Goal: Task Accomplishment & Management: Complete application form

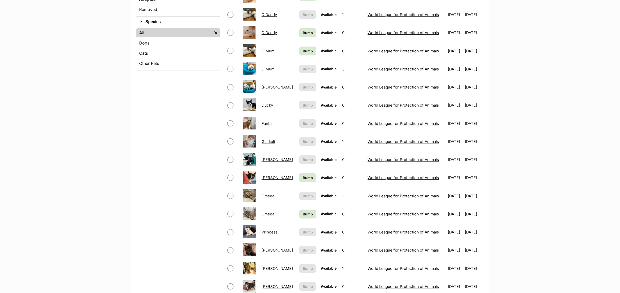
click at [264, 252] on link "[PERSON_NAME]" at bounding box center [277, 250] width 31 height 5
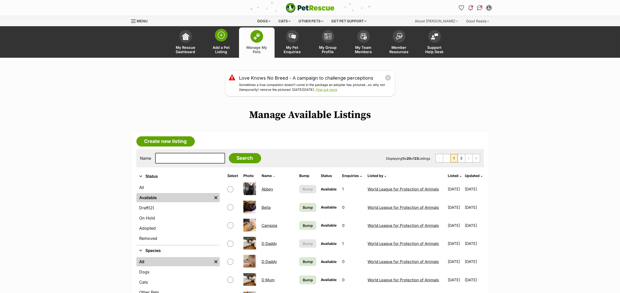
click at [223, 52] on span "Add a Pet Listing" at bounding box center [221, 49] width 23 height 9
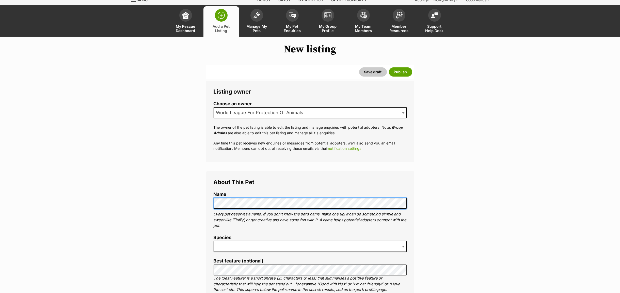
scroll to position [38, 0]
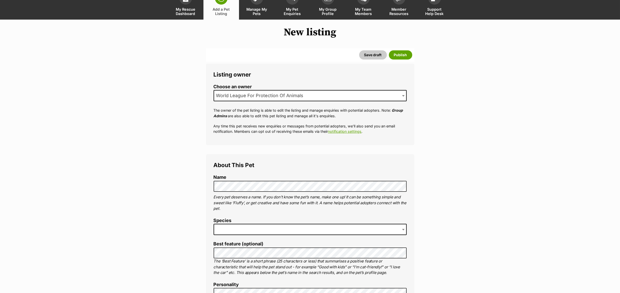
click at [235, 229] on span at bounding box center [310, 229] width 193 height 11
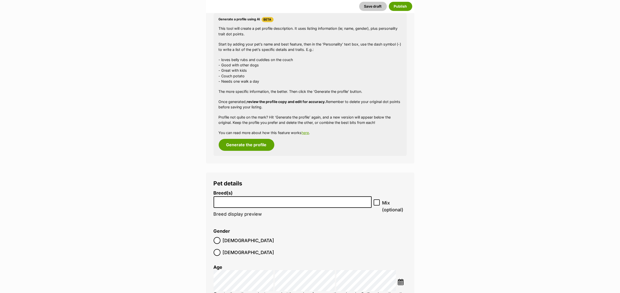
scroll to position [457, 0]
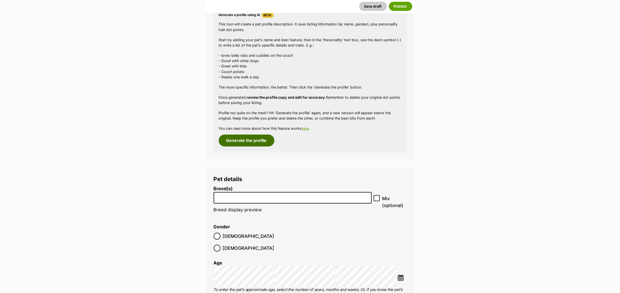
click at [233, 144] on button "Generate the profile" at bounding box center [247, 140] width 56 height 12
click at [241, 201] on li at bounding box center [292, 197] width 155 height 10
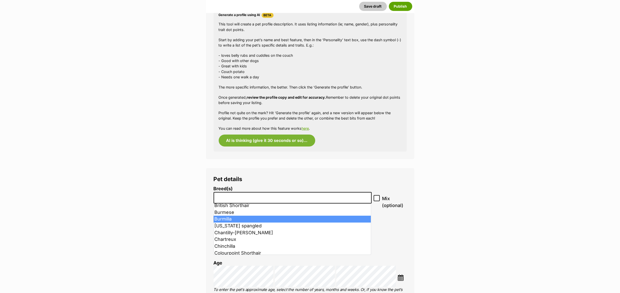
scroll to position [114, 0]
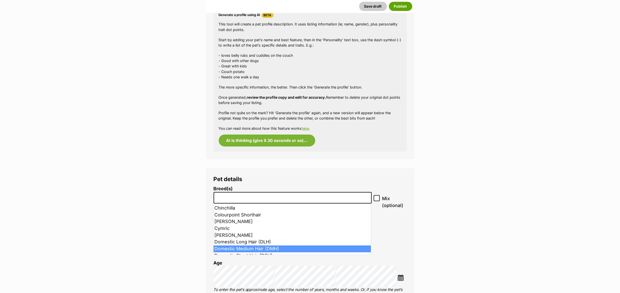
select select "252101"
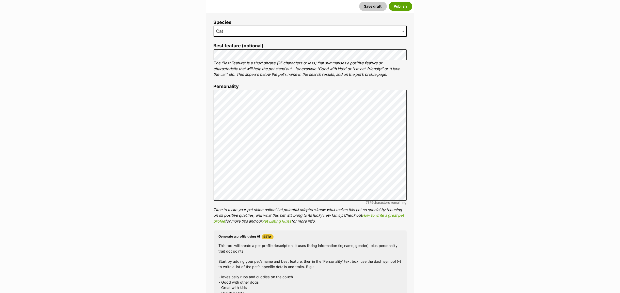
scroll to position [235, 0]
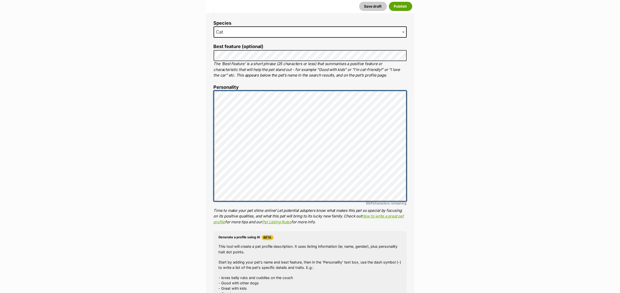
click at [212, 94] on div "About This Pet Name Henlo there, it looks like you might be using the pet name …" at bounding box center [310, 169] width 208 height 424
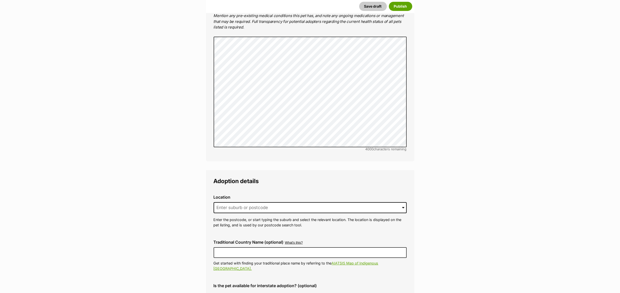
scroll to position [1150, 0]
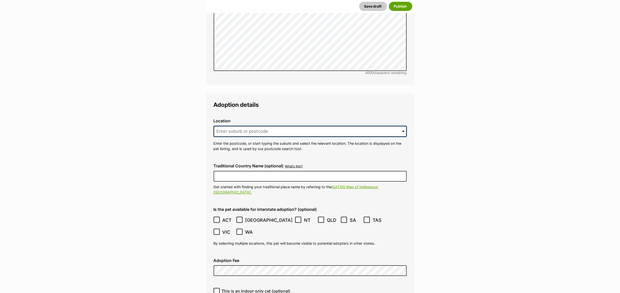
click at [223, 126] on input at bounding box center [310, 131] width 193 height 11
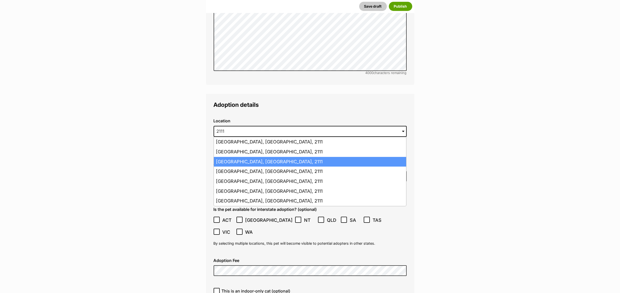
click at [228, 157] on li "Gladesville, New South Wales, 2111" at bounding box center [310, 162] width 192 height 10
type input "Gladesville, New South Wales, 2111"
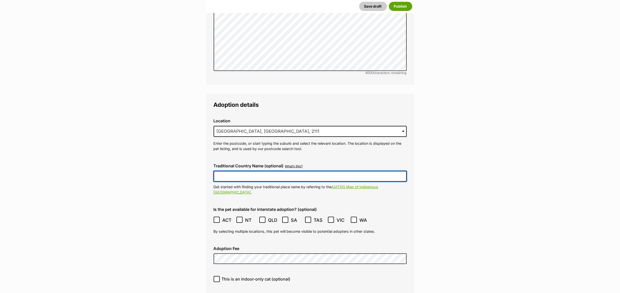
click at [227, 171] on input "Traditional Country Name (optional)" at bounding box center [310, 176] width 193 height 11
type input "Wallumettagal"
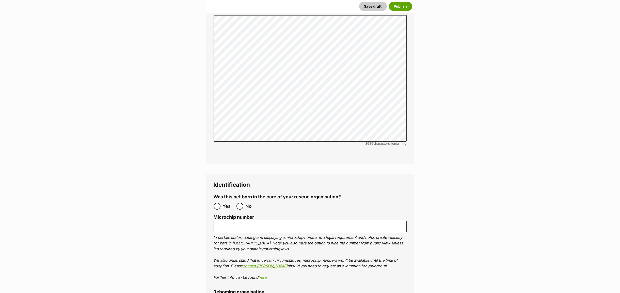
scroll to position [1569, 0]
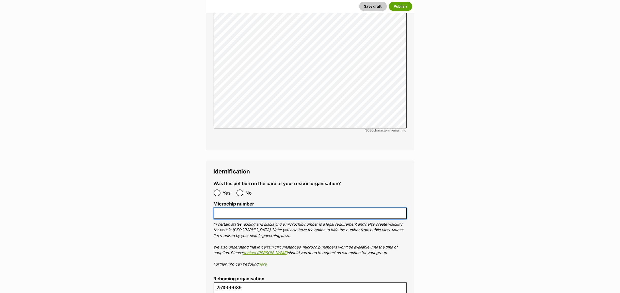
click at [225, 207] on input "Microchip number" at bounding box center [310, 212] width 193 height 11
